Goal: Task Accomplishment & Management: Complete application form

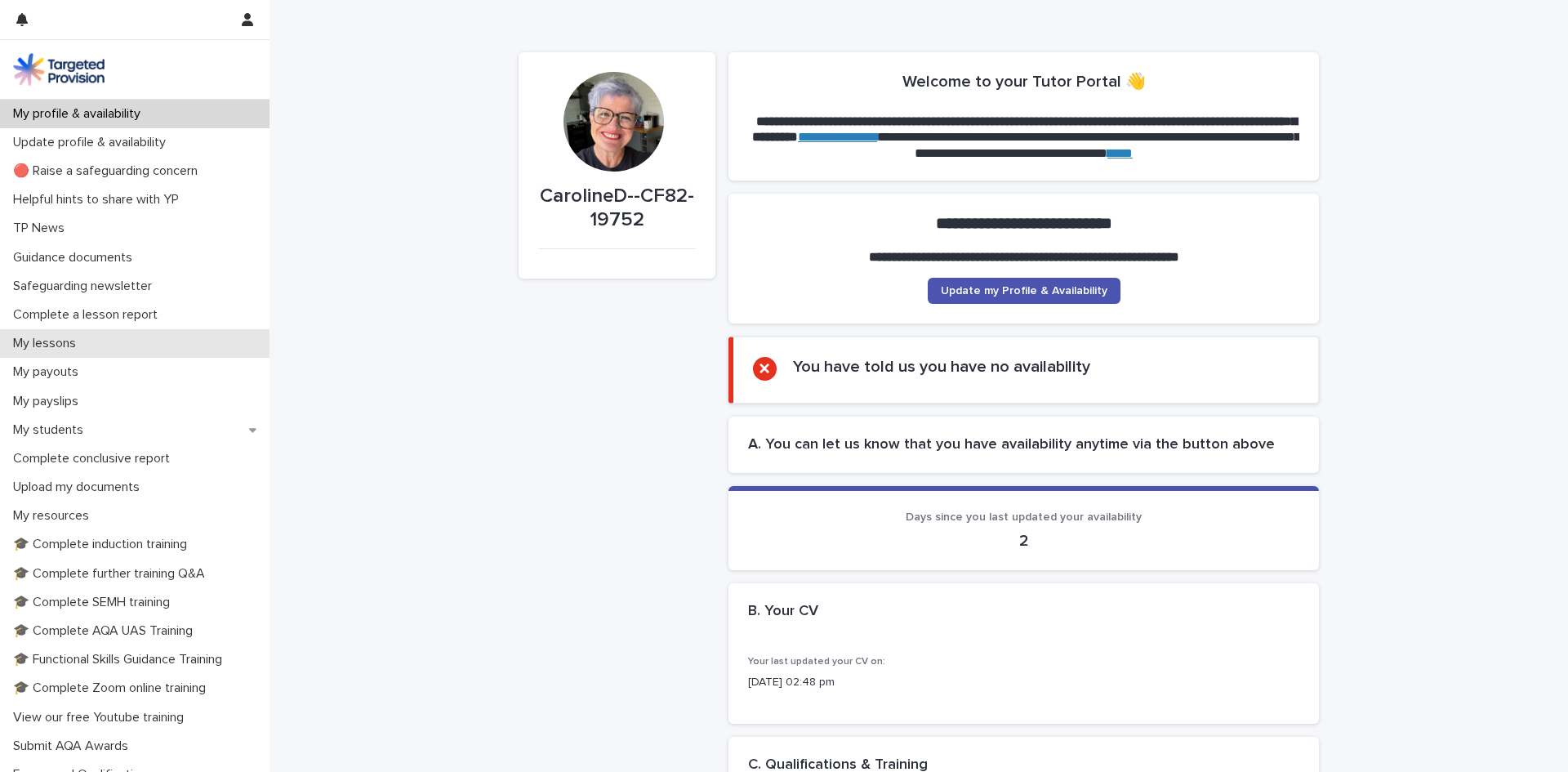
click at [77, 354] on div "My lessons" at bounding box center [135, 343] width 270 height 29
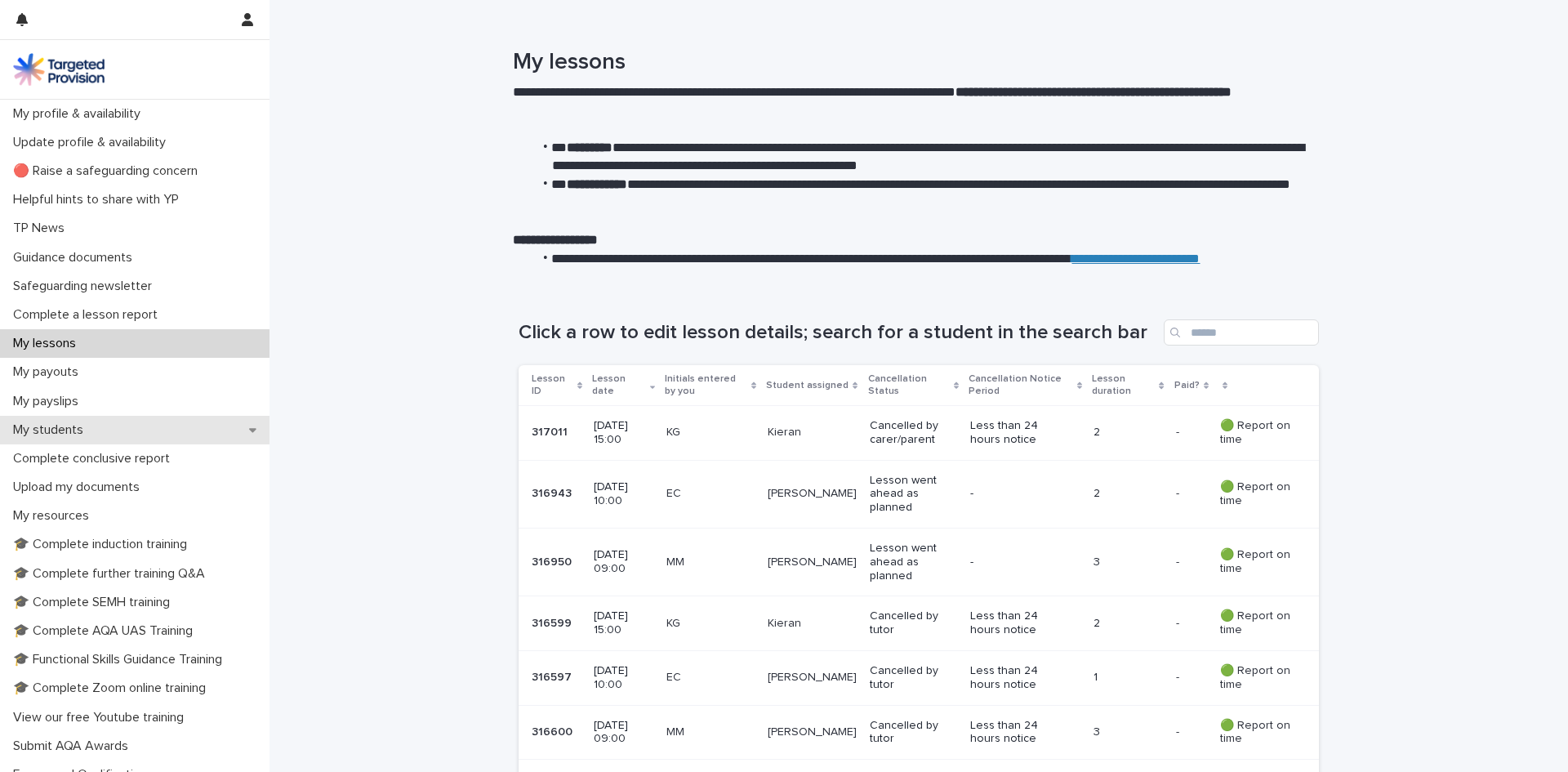
click at [64, 419] on div "My students" at bounding box center [135, 429] width 270 height 29
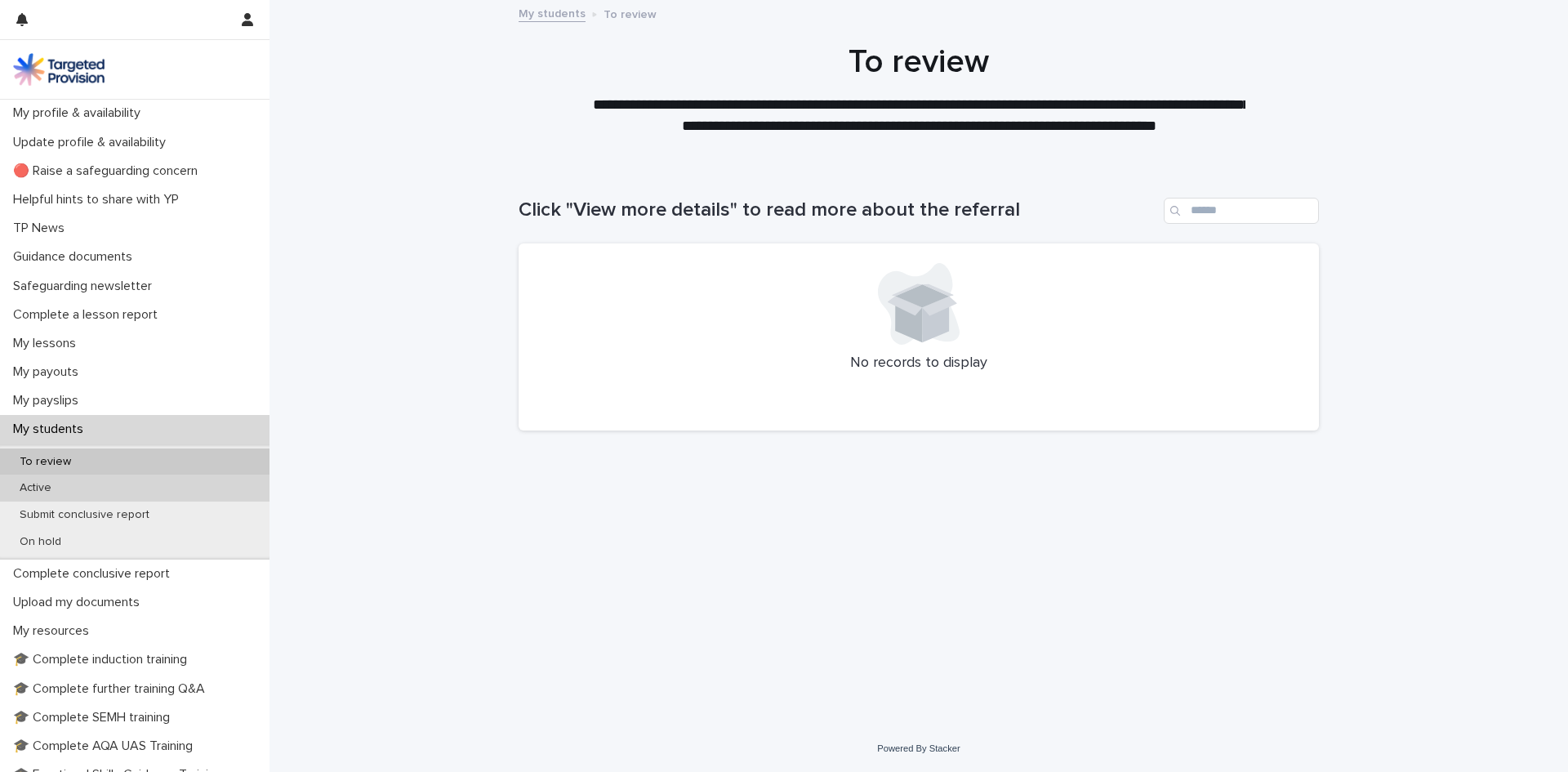
click at [27, 492] on p "Active" at bounding box center [35, 488] width 58 height 14
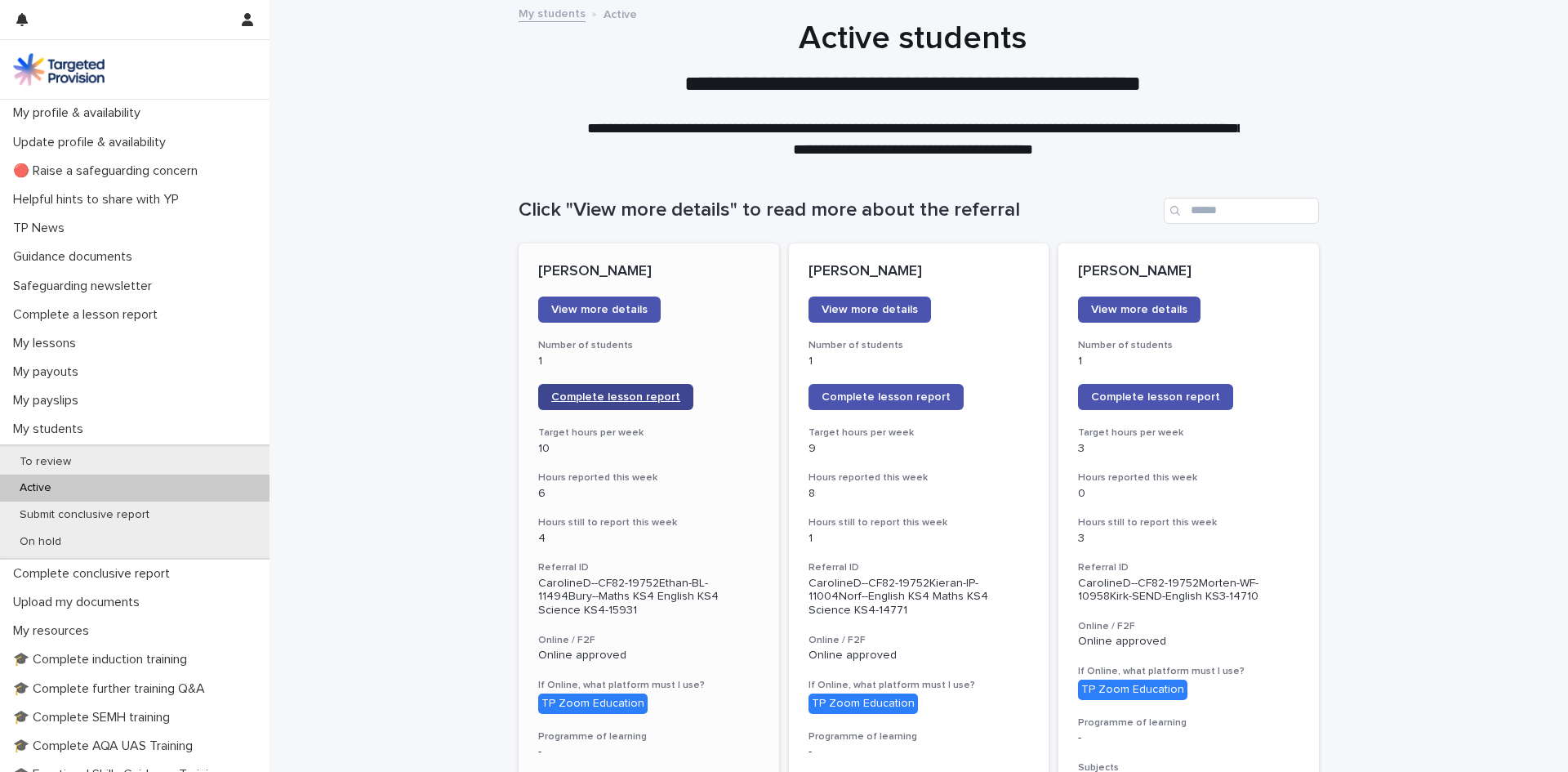
click at [564, 388] on link "Complete lesson report" at bounding box center [616, 397] width 156 height 27
click at [879, 396] on span "Complete lesson report" at bounding box center [886, 397] width 129 height 12
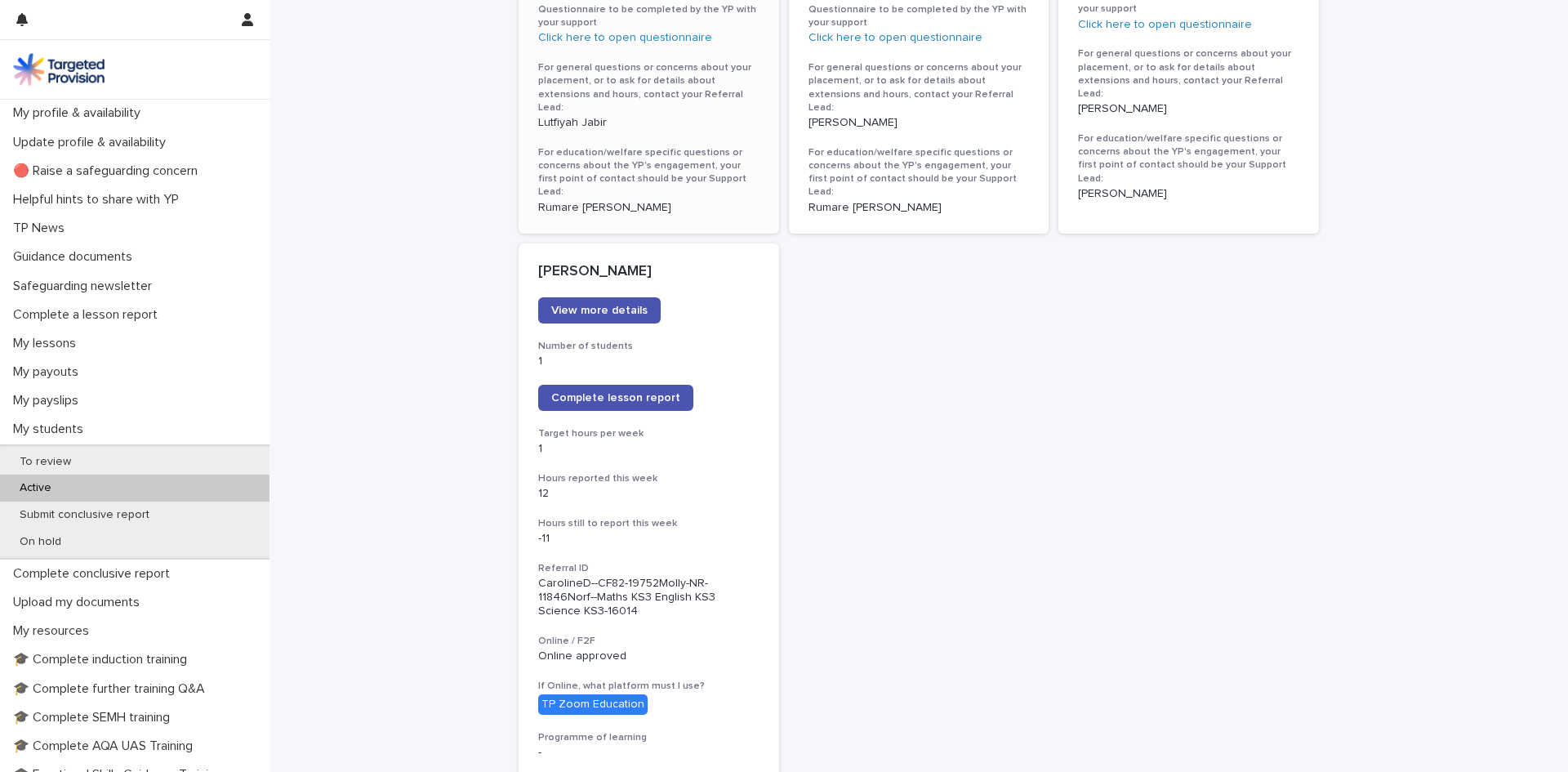
scroll to position [1144, 0]
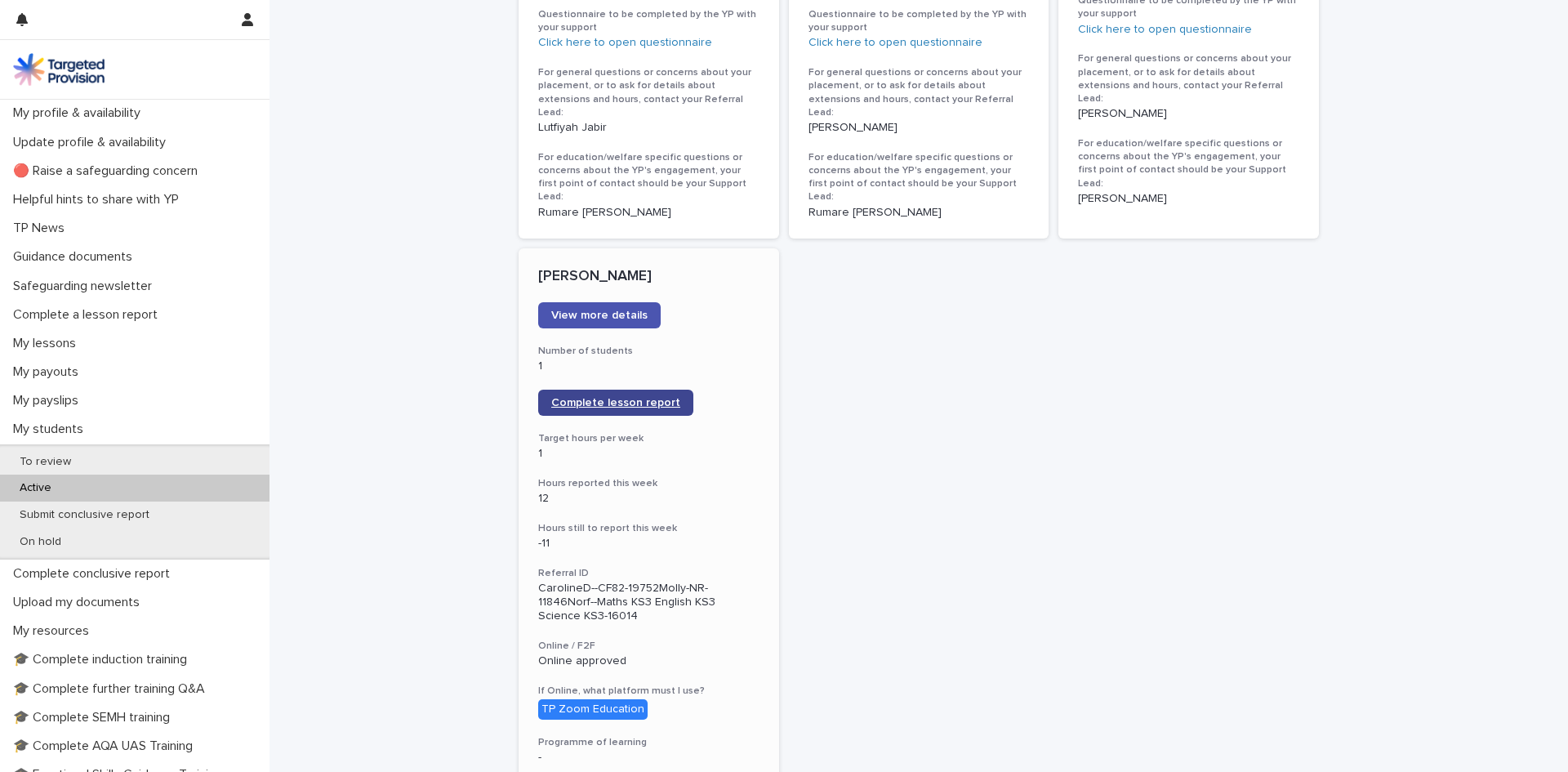
click at [597, 397] on span "Complete lesson report" at bounding box center [615, 403] width 129 height 12
